Goal: Book appointment/travel/reservation

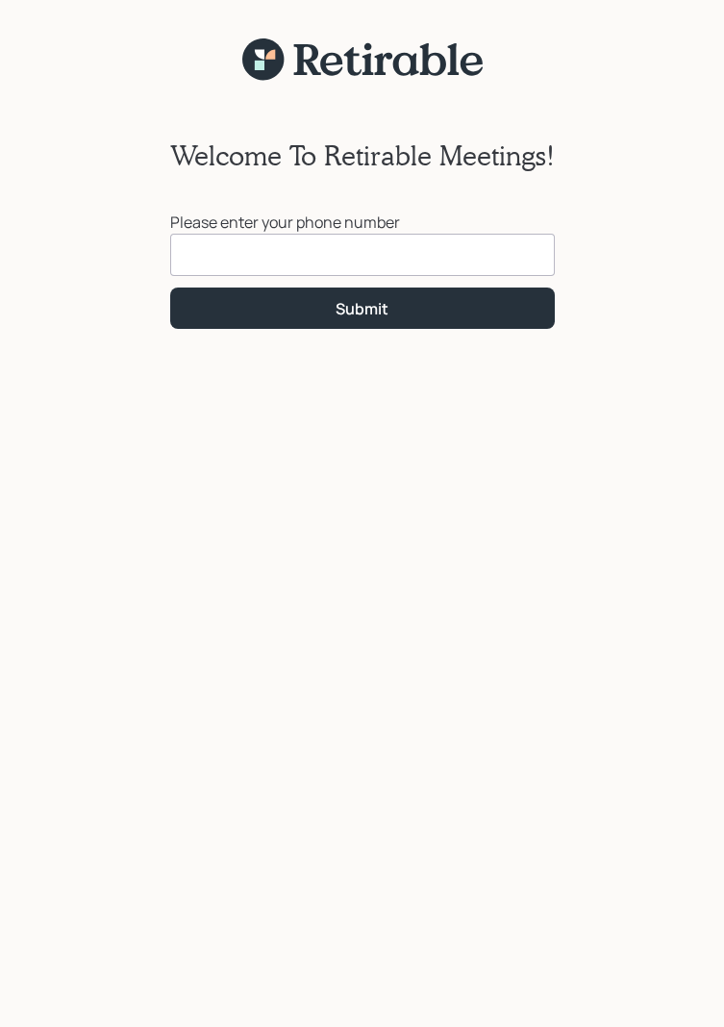
click at [265, 244] on input at bounding box center [362, 255] width 384 height 42
type input "[PHONE_NUMBER]"
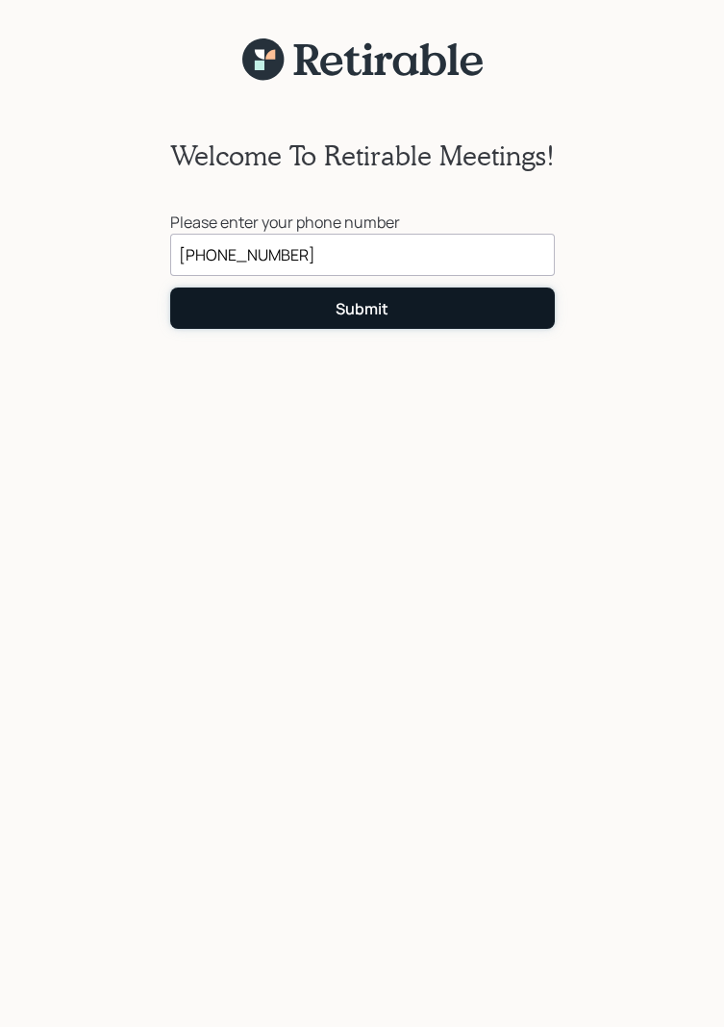
click at [401, 308] on button "Submit" at bounding box center [362, 307] width 384 height 41
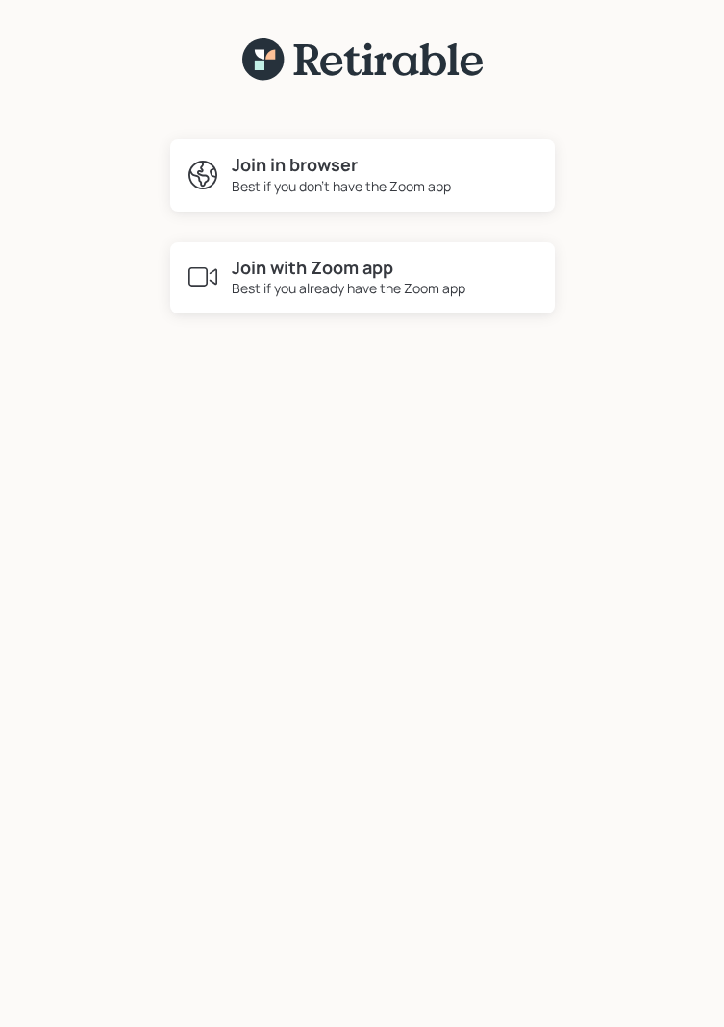
click at [371, 295] on div "Best if you already have the Zoom app" at bounding box center [349, 288] width 234 height 20
